Goal: Information Seeking & Learning: Find specific fact

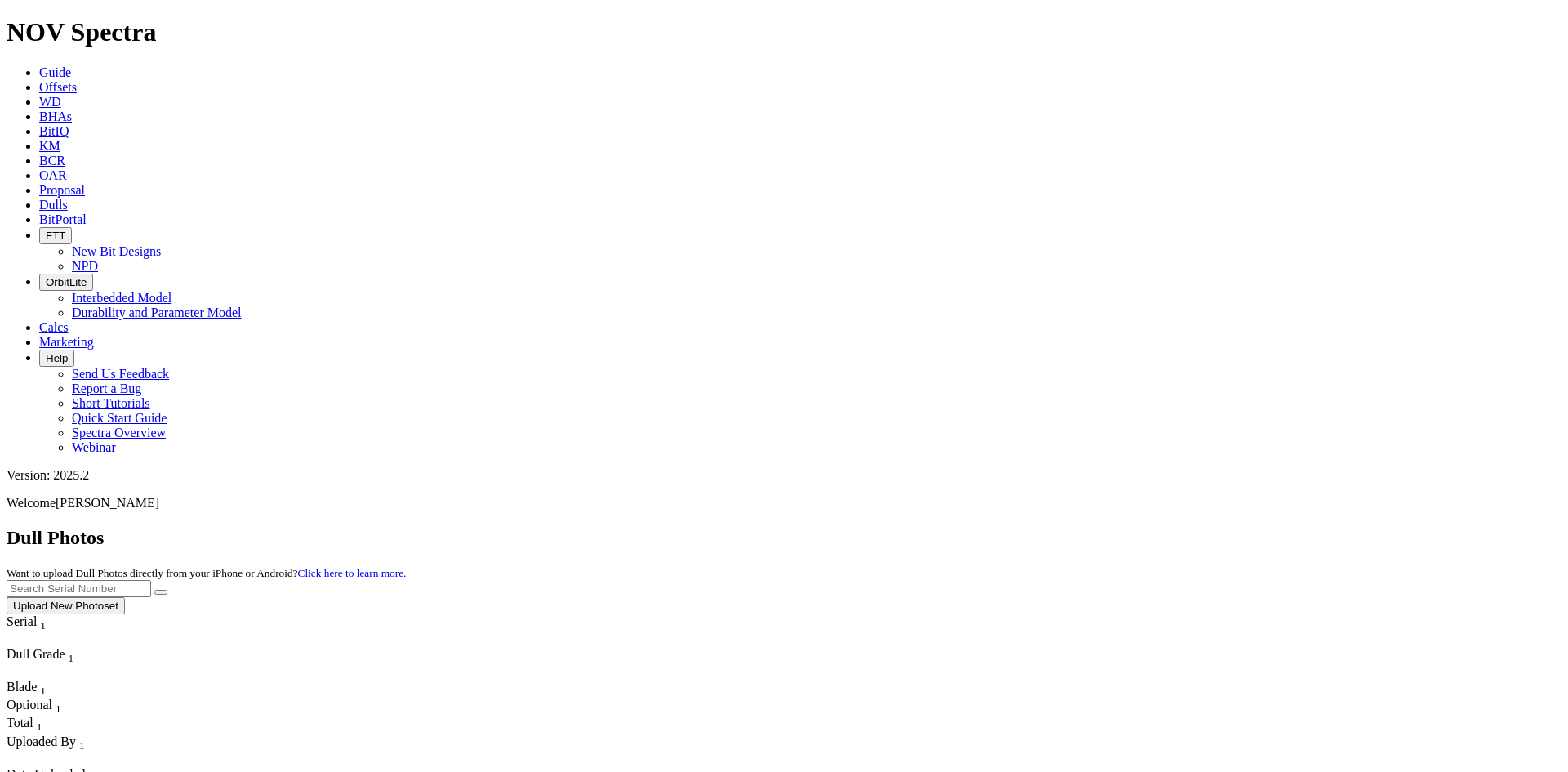
click at [151, 580] on input "text" at bounding box center [79, 588] width 145 height 17
type input "A319238"
click at [155, 589] on button "submit" at bounding box center [161, 591] width 14 height 5
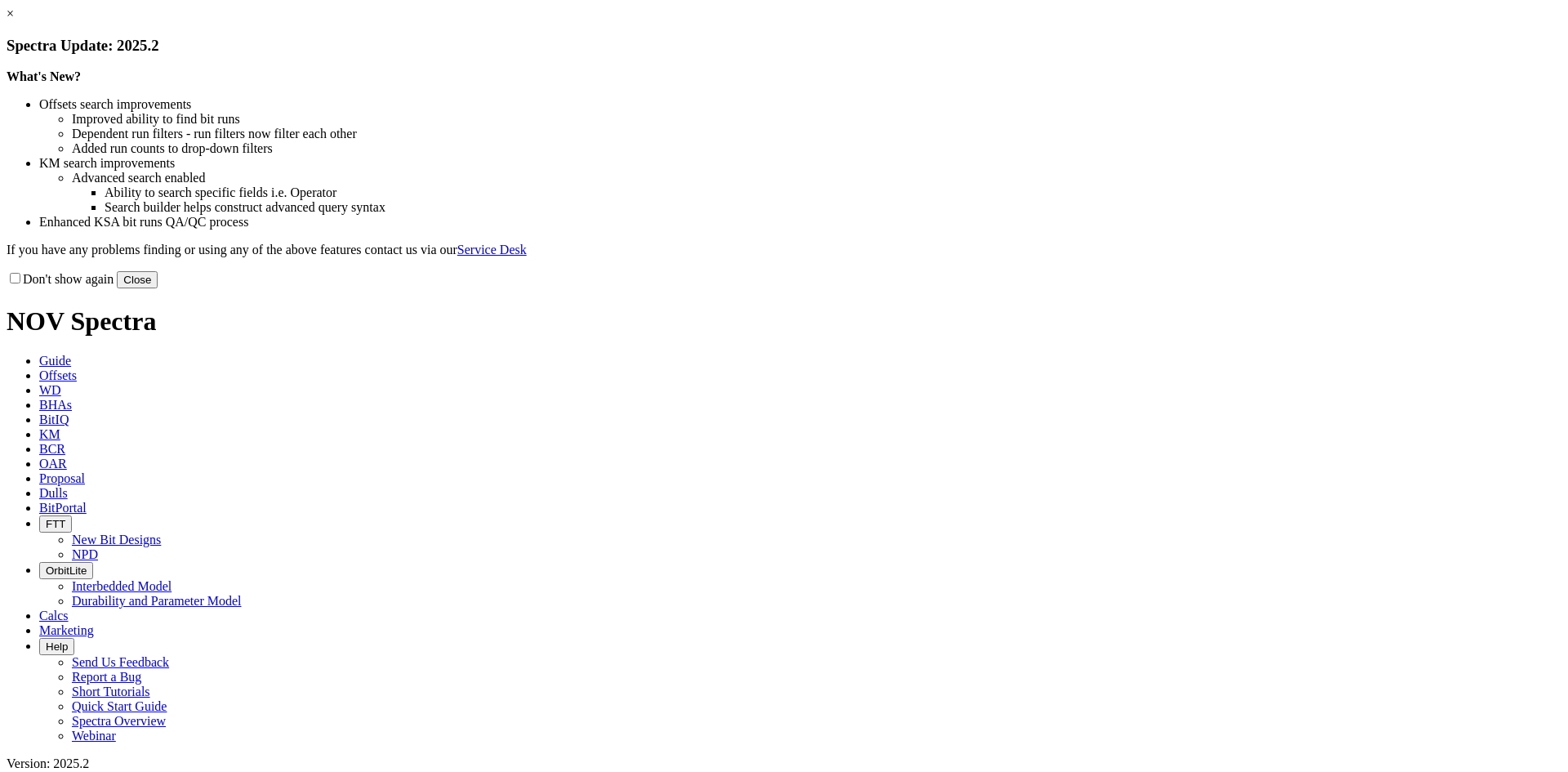
click at [157, 288] on button "Close" at bounding box center [137, 280] width 41 height 17
